Goal: Find specific page/section: Find specific page/section

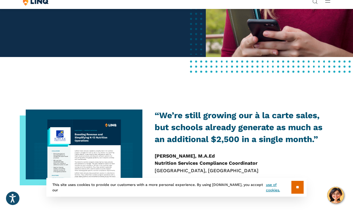
scroll to position [130, 0]
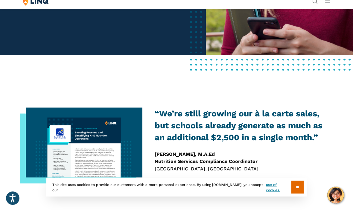
click at [294, 194] on input "**" at bounding box center [297, 187] width 12 height 13
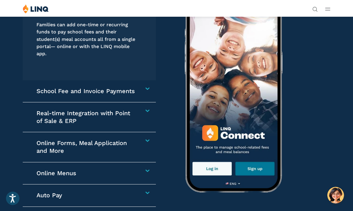
scroll to position [819, 0]
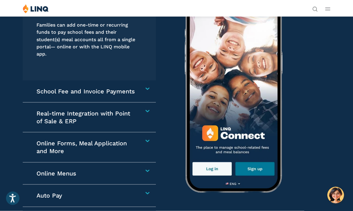
click at [216, 164] on img at bounding box center [299, 86] width 254 height 209
click at [214, 159] on img at bounding box center [299, 86] width 254 height 209
click at [215, 163] on img at bounding box center [299, 86] width 254 height 209
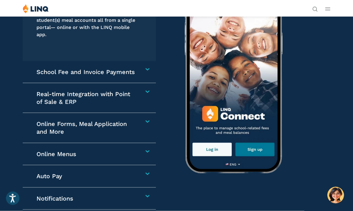
scroll to position [836, 0]
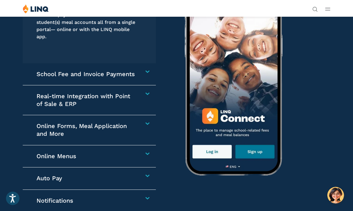
click at [220, 147] on img at bounding box center [299, 68] width 254 height 209
click at [220, 148] on img at bounding box center [299, 68] width 254 height 209
click at [223, 147] on img at bounding box center [299, 68] width 254 height 209
click at [218, 148] on img at bounding box center [299, 68] width 254 height 209
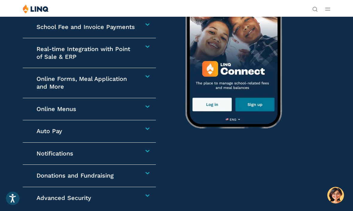
scroll to position [882, 0]
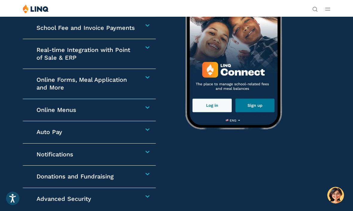
click at [224, 103] on img at bounding box center [299, 22] width 254 height 209
click at [219, 101] on img at bounding box center [299, 22] width 254 height 209
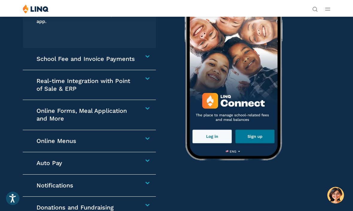
scroll to position [849, 0]
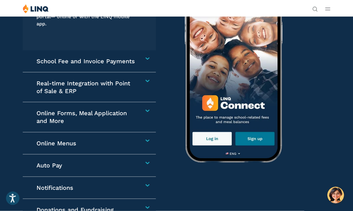
click at [212, 131] on img at bounding box center [299, 56] width 254 height 209
click at [210, 129] on img at bounding box center [299, 56] width 254 height 209
click at [221, 134] on img at bounding box center [299, 56] width 254 height 209
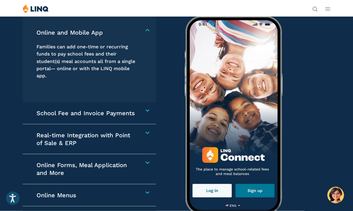
scroll to position [796, 0]
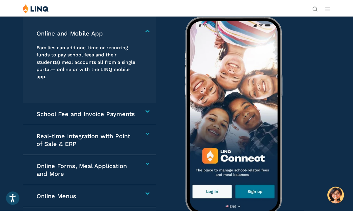
click at [215, 184] on img at bounding box center [299, 108] width 254 height 209
click at [214, 187] on img at bounding box center [299, 108] width 254 height 209
click at [220, 188] on img at bounding box center [299, 108] width 254 height 209
click at [222, 189] on img at bounding box center [299, 108] width 254 height 209
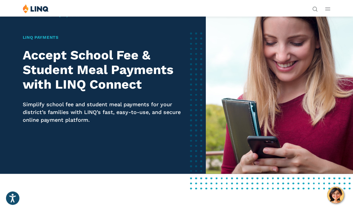
scroll to position [0, 0]
